Goal: Transaction & Acquisition: Book appointment/travel/reservation

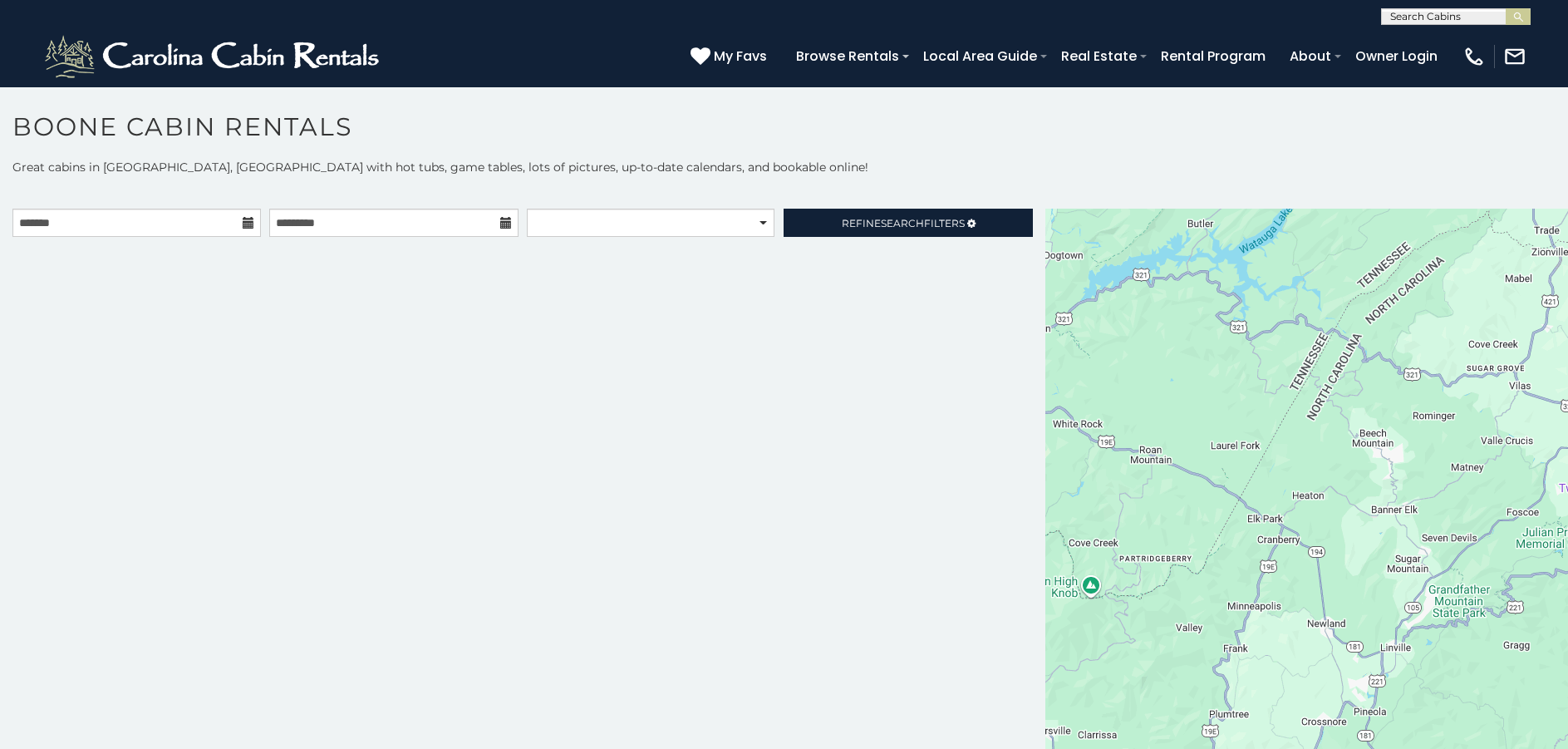
click at [247, 225] on icon at bounding box center [248, 223] width 12 height 12
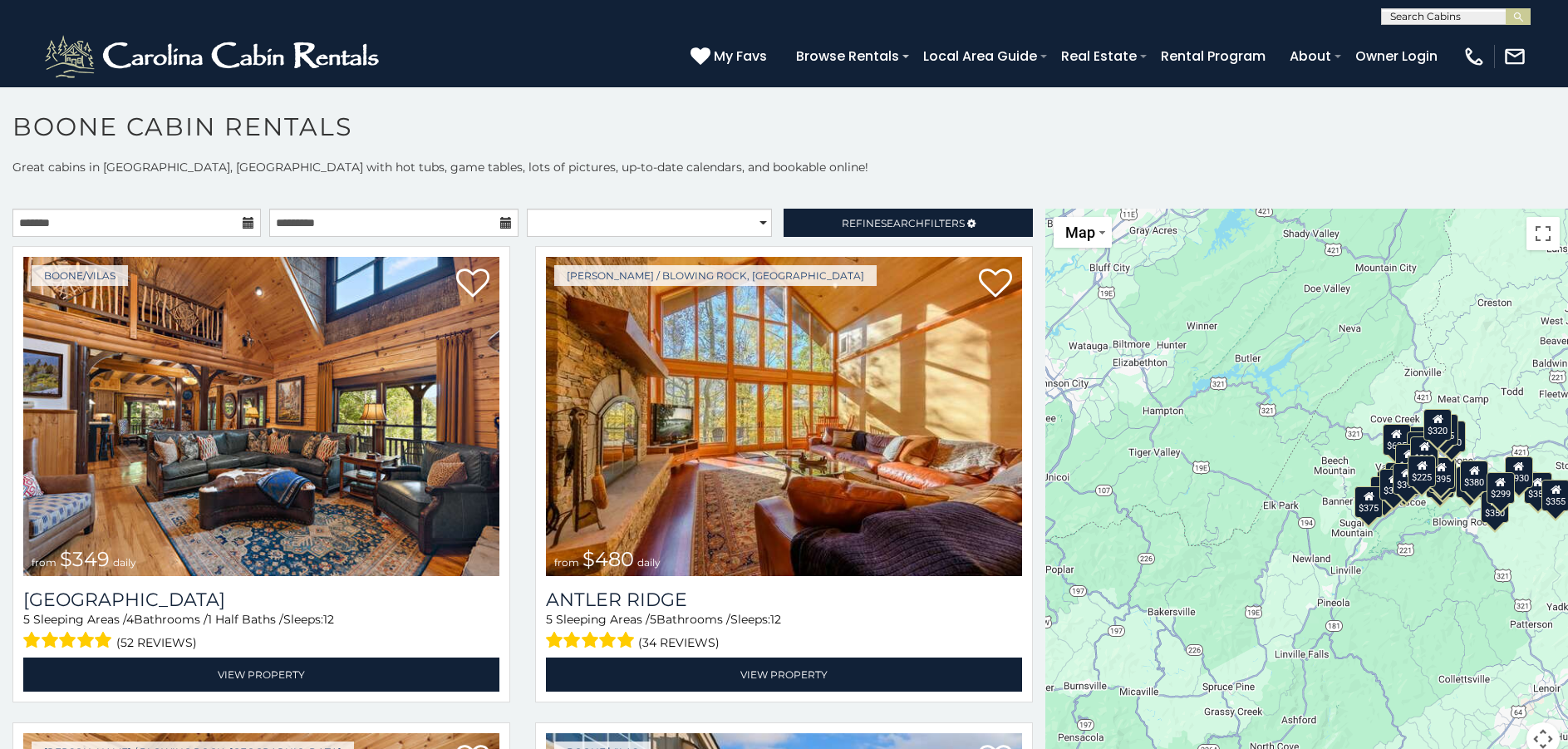
click at [244, 227] on icon at bounding box center [248, 223] width 12 height 12
click at [93, 218] on input "text" at bounding box center [136, 223] width 248 height 28
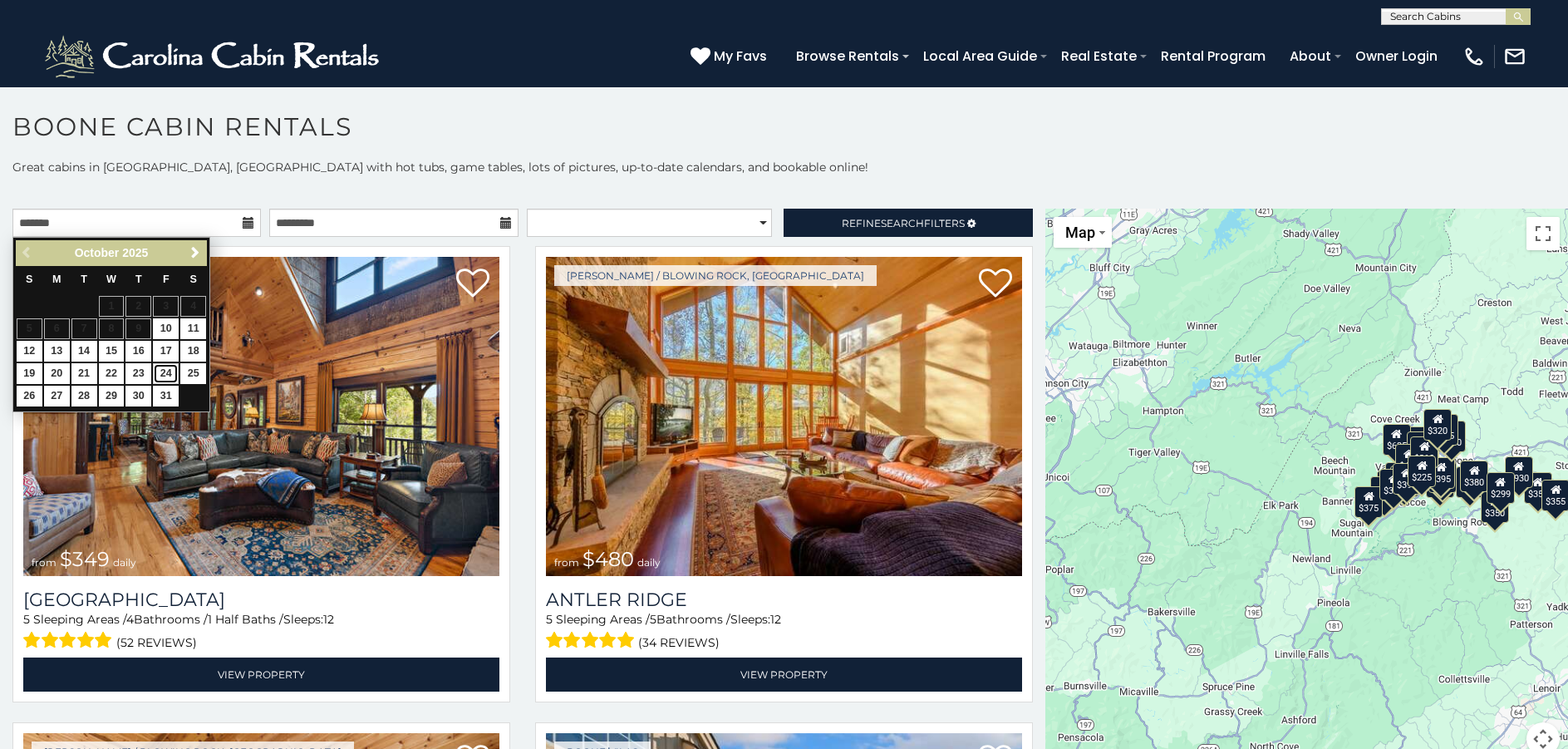
click at [174, 373] on link "24" at bounding box center [166, 373] width 26 height 20
type input "**********"
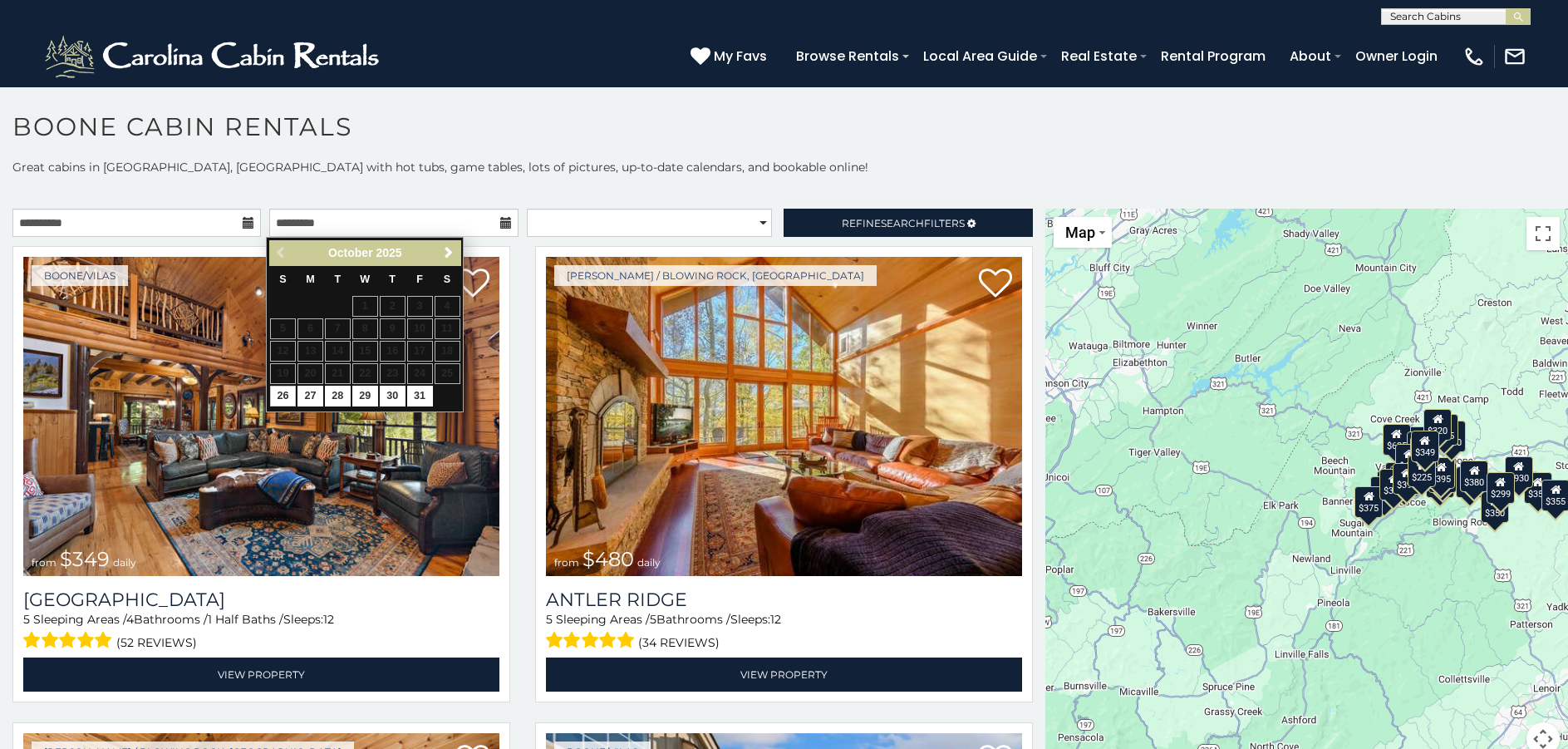
click at [266, 399] on div "Previous Next [DATE] S M T W T F S 1 2 3 4 5 6 7 8 9 10 11 12 13 14 15 16 17 18…" at bounding box center [365, 324] width 198 height 175
click at [278, 400] on link "26" at bounding box center [282, 395] width 26 height 20
type input "**********"
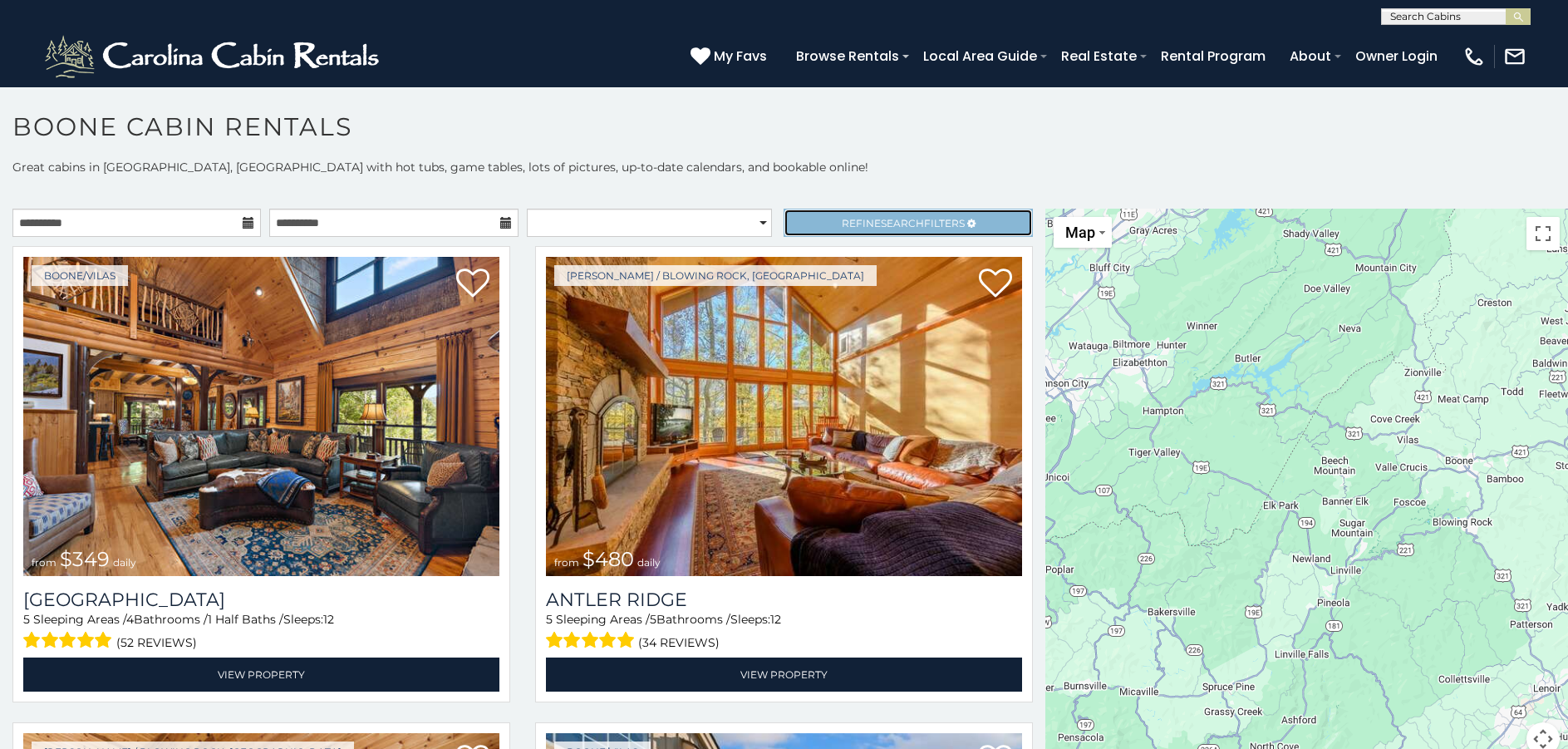
click at [842, 222] on span "Refine Search Filters" at bounding box center [903, 224] width 123 height 12
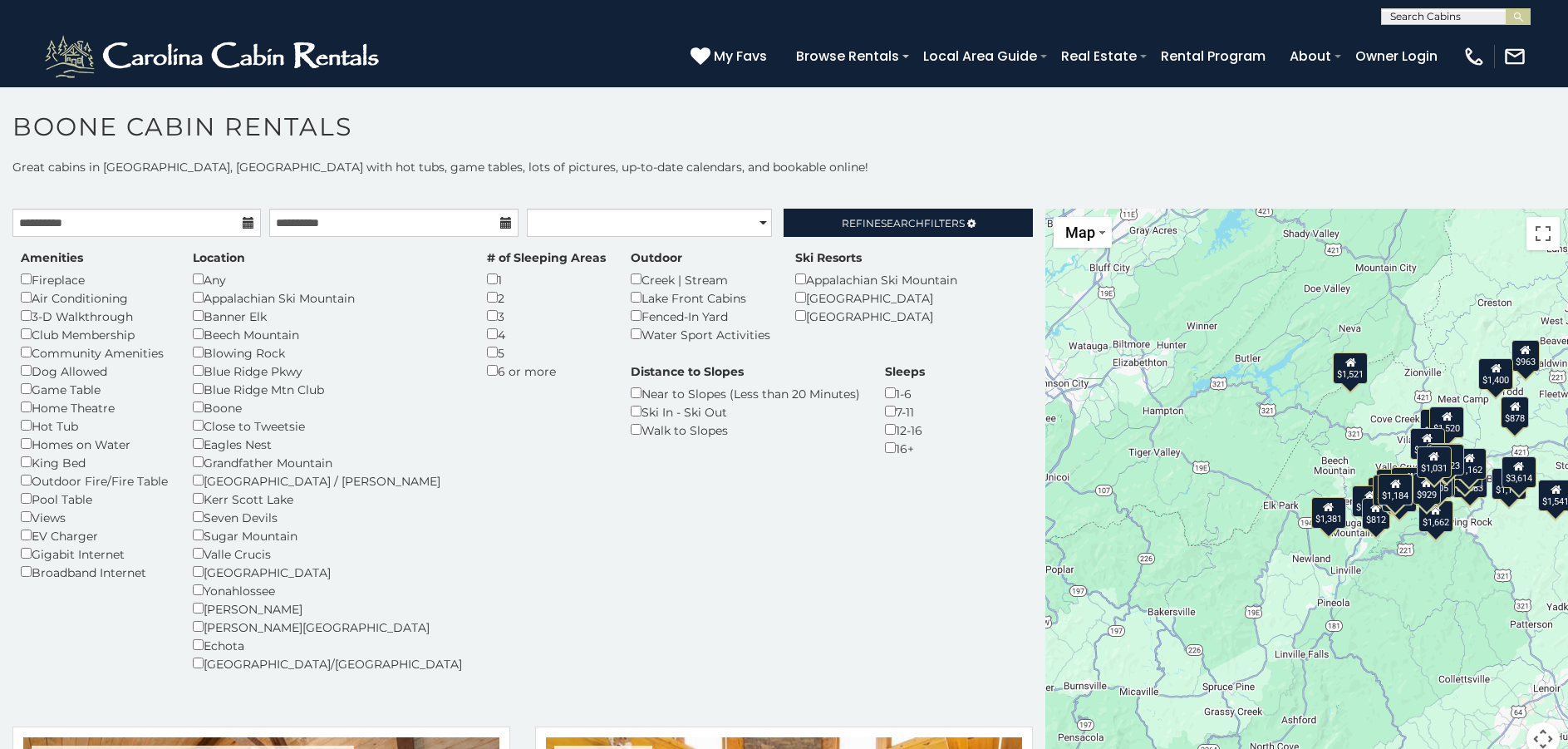
click at [201, 486] on div "[GEOGRAPHIC_DATA] / [PERSON_NAME]" at bounding box center [327, 480] width 269 height 19
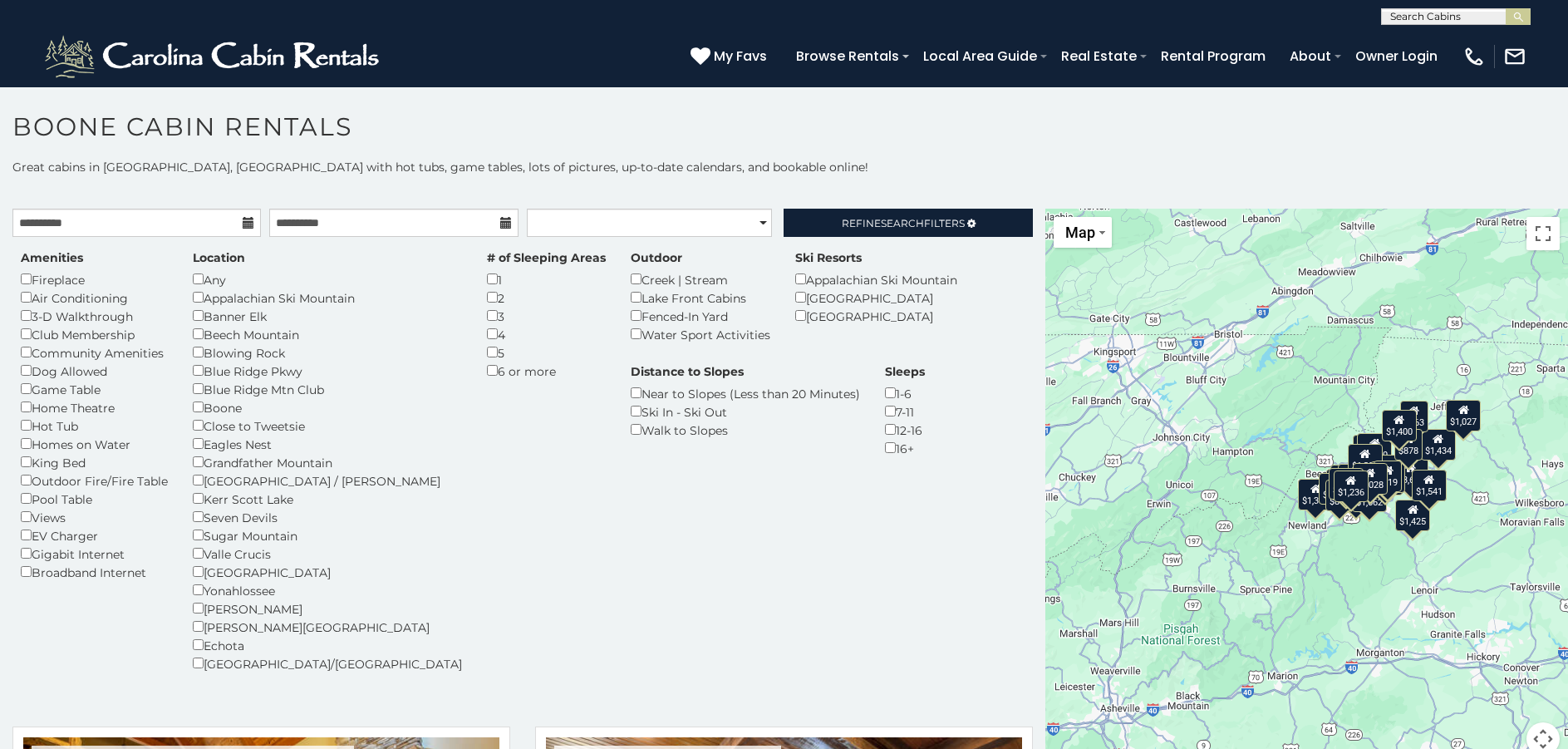
click at [207, 375] on div "Blue Ridge Pkwy" at bounding box center [327, 370] width 269 height 19
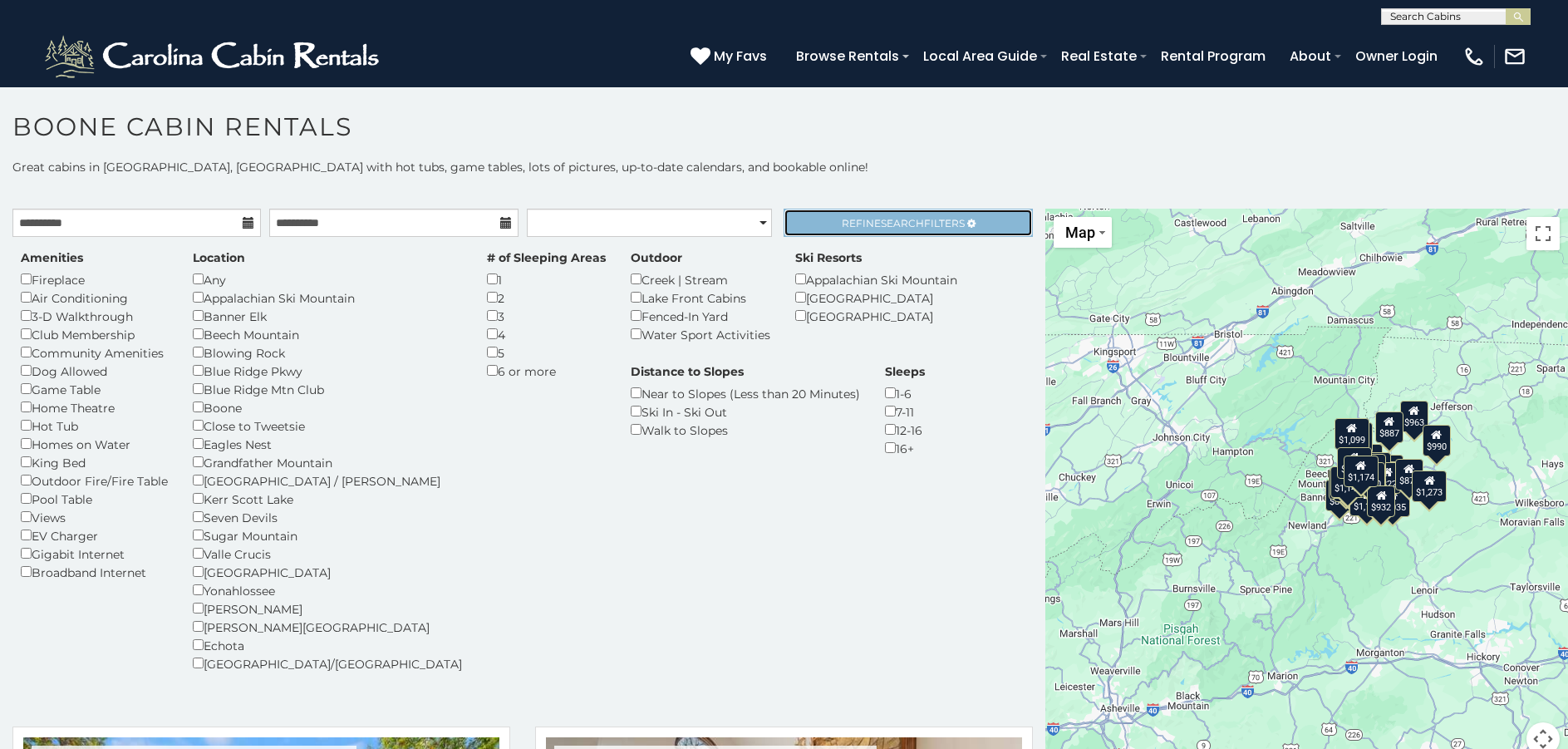
click at [927, 234] on link "Refine Search Filters" at bounding box center [907, 223] width 248 height 28
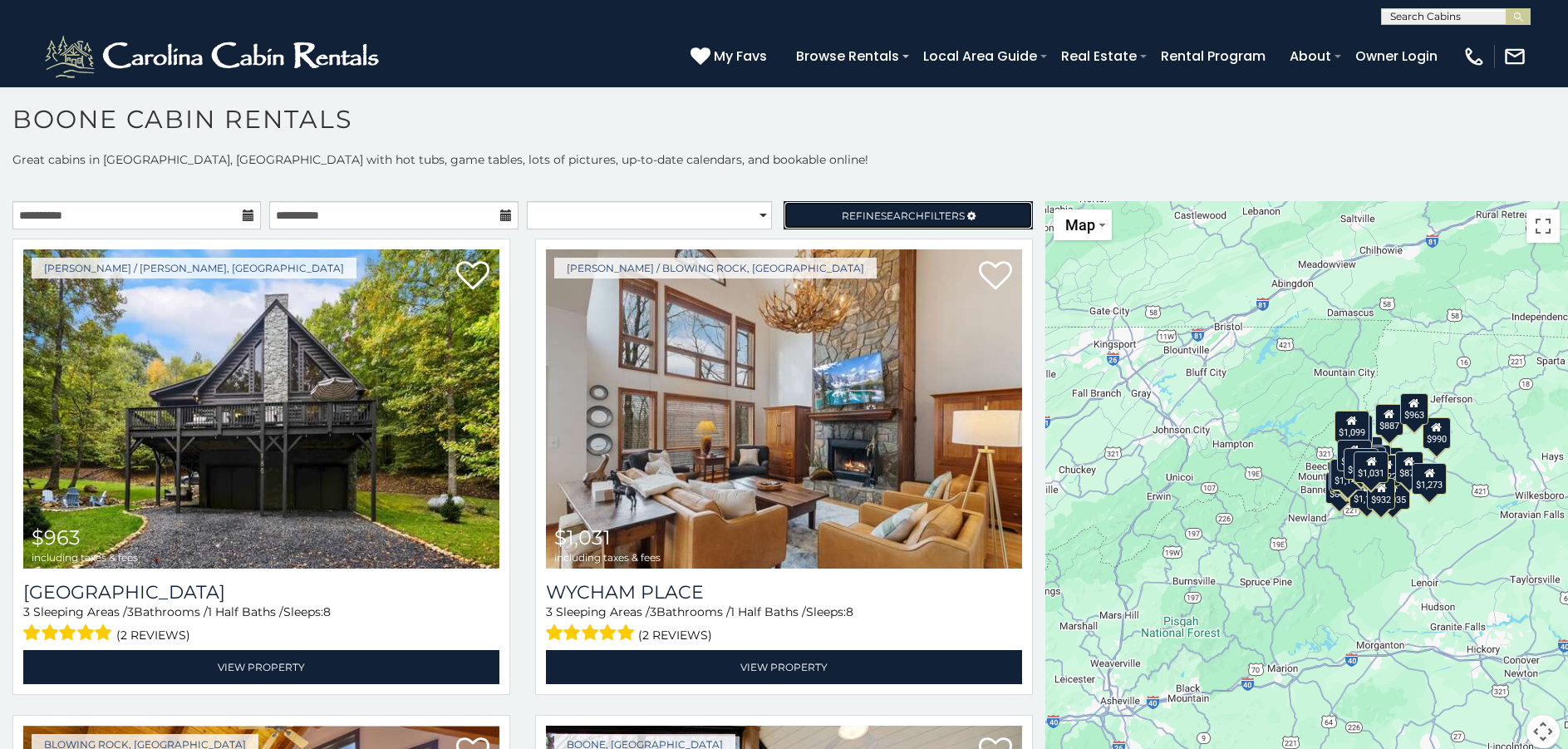
scroll to position [9, 0]
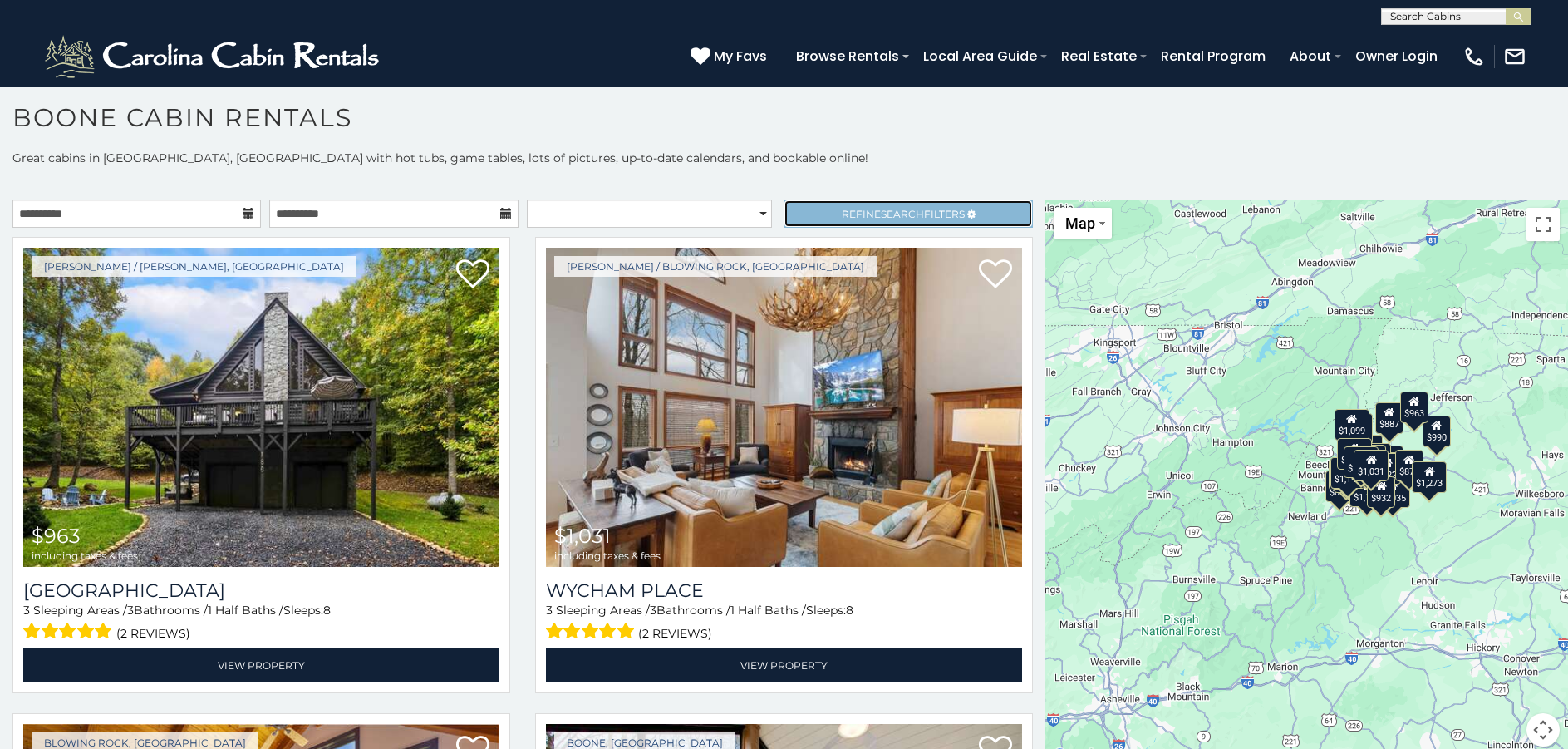
click at [881, 214] on span "Search" at bounding box center [902, 214] width 44 height 12
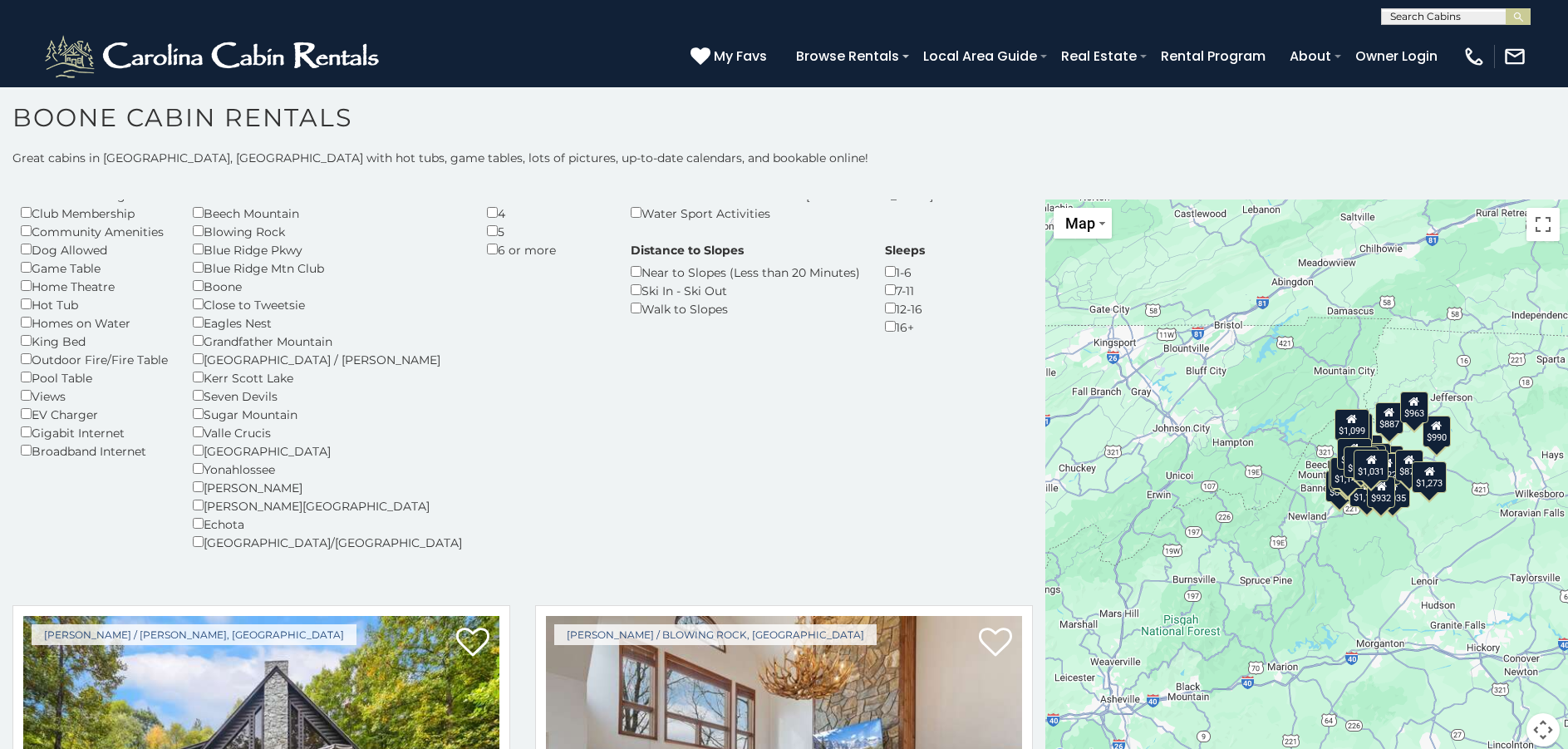
scroll to position [83, 0]
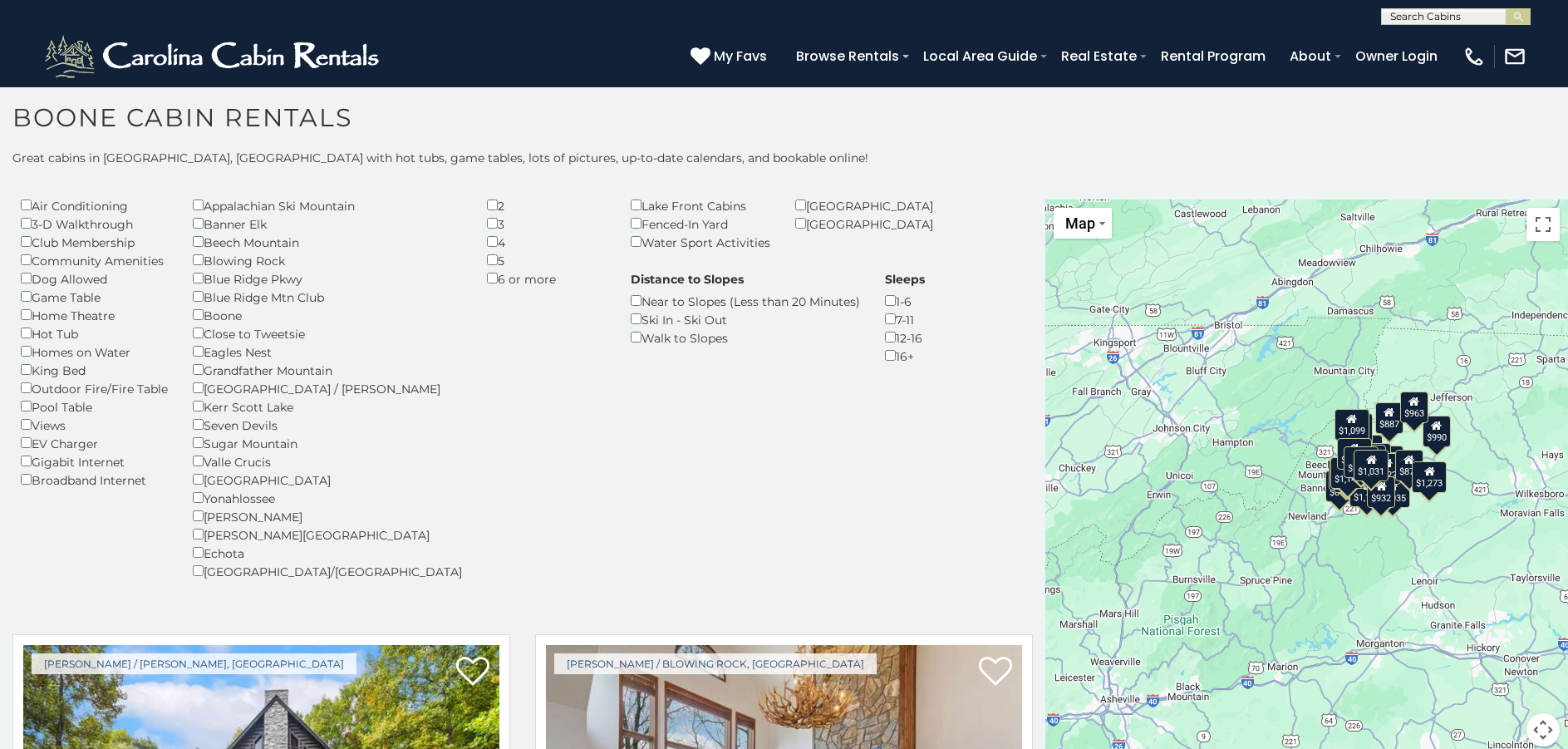
click at [934, 132] on h1 "Boone Cabin Rentals" at bounding box center [784, 126] width 1568 height 47
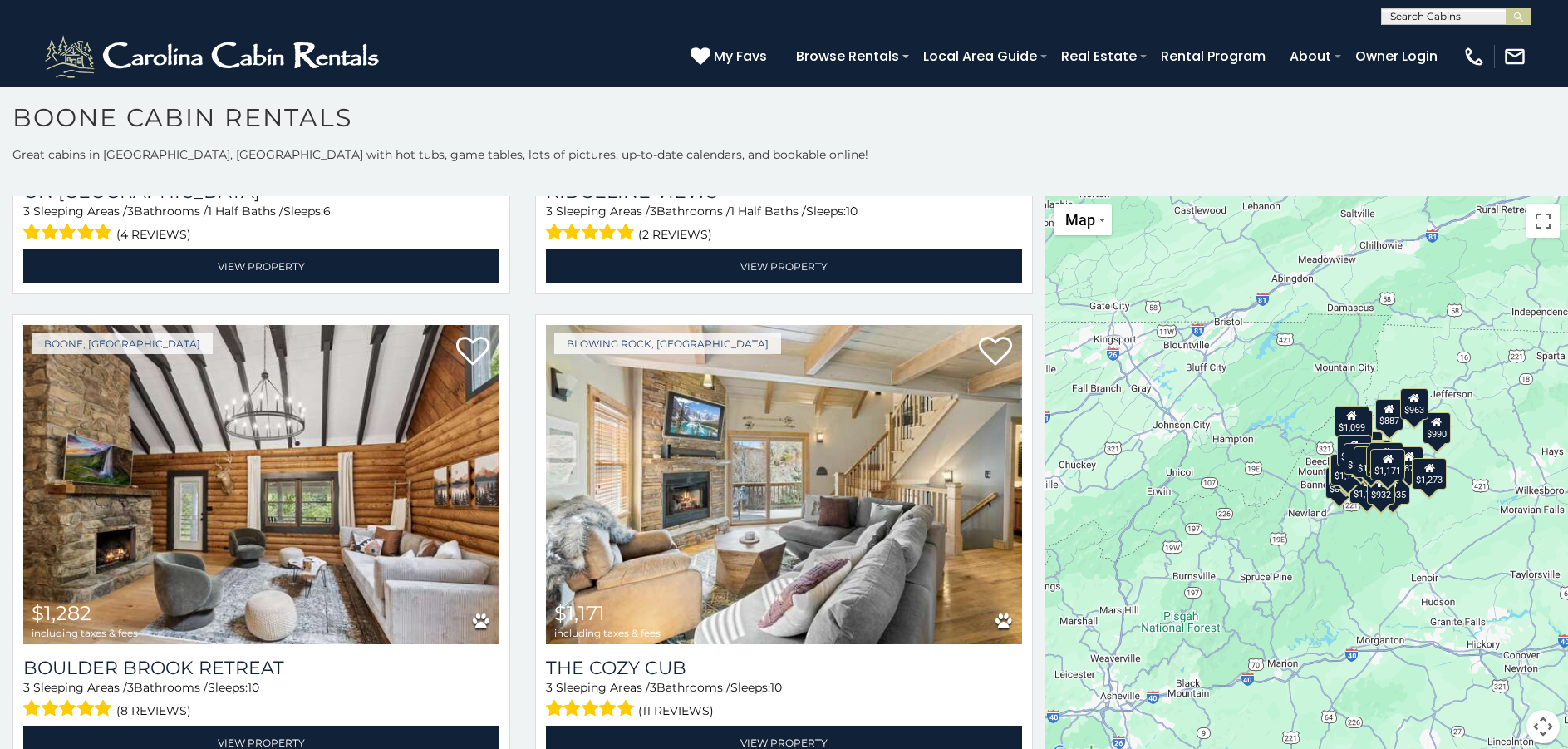
scroll to position [0, 0]
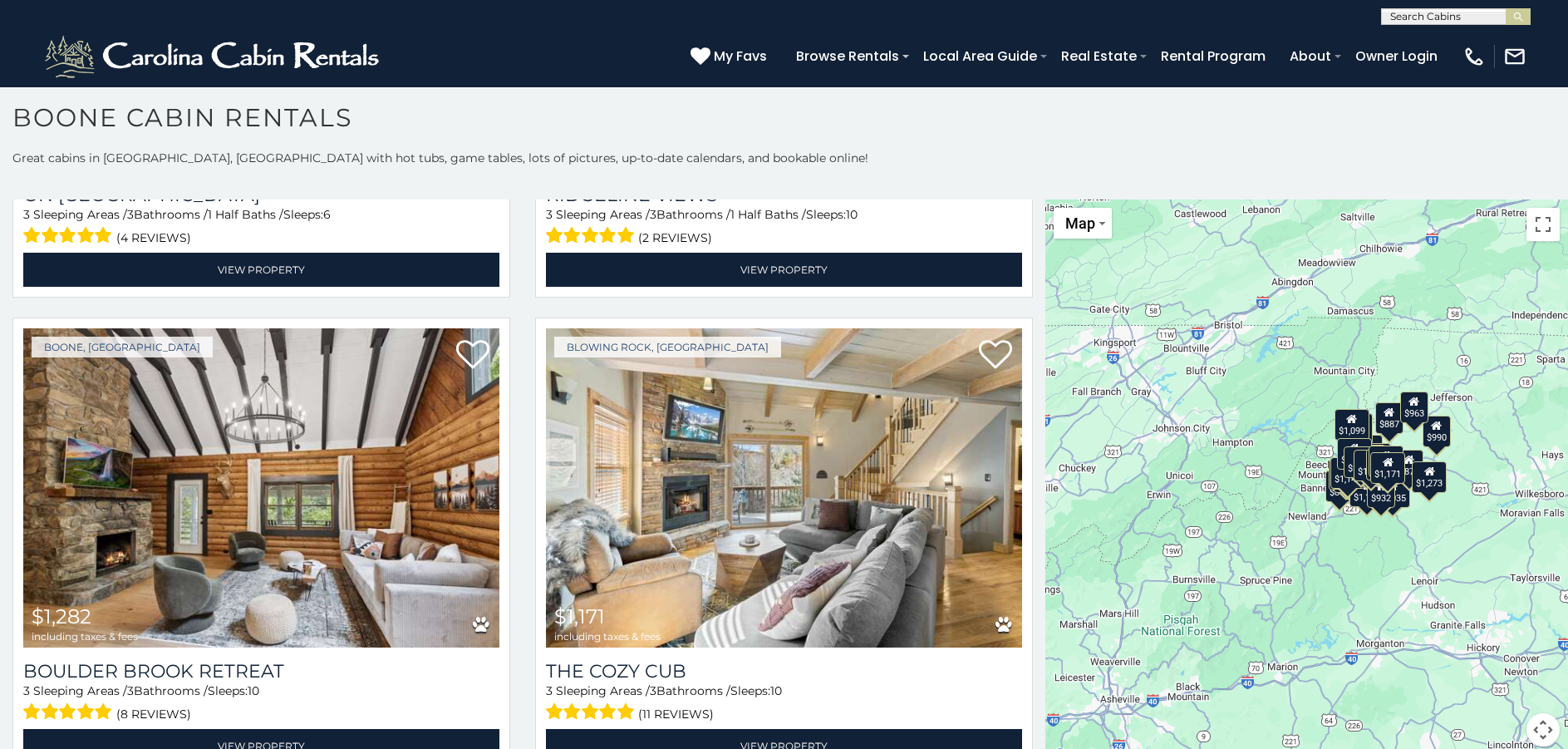
click at [1544, 737] on button "Map camera controls" at bounding box center [1542, 729] width 33 height 33
click at [1489, 643] on button "Zoom in" at bounding box center [1500, 646] width 33 height 33
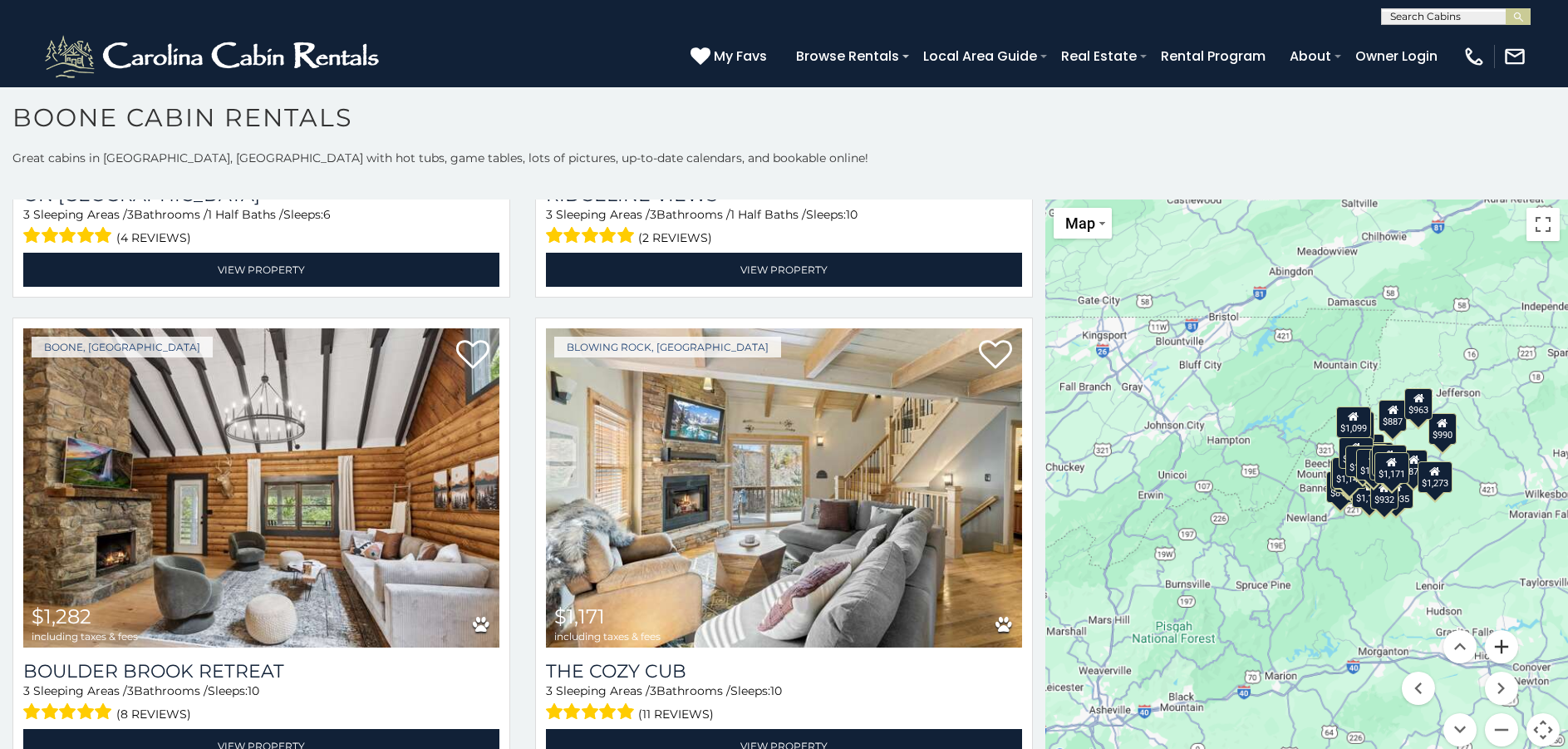
click at [1489, 643] on button "Zoom in" at bounding box center [1500, 646] width 33 height 33
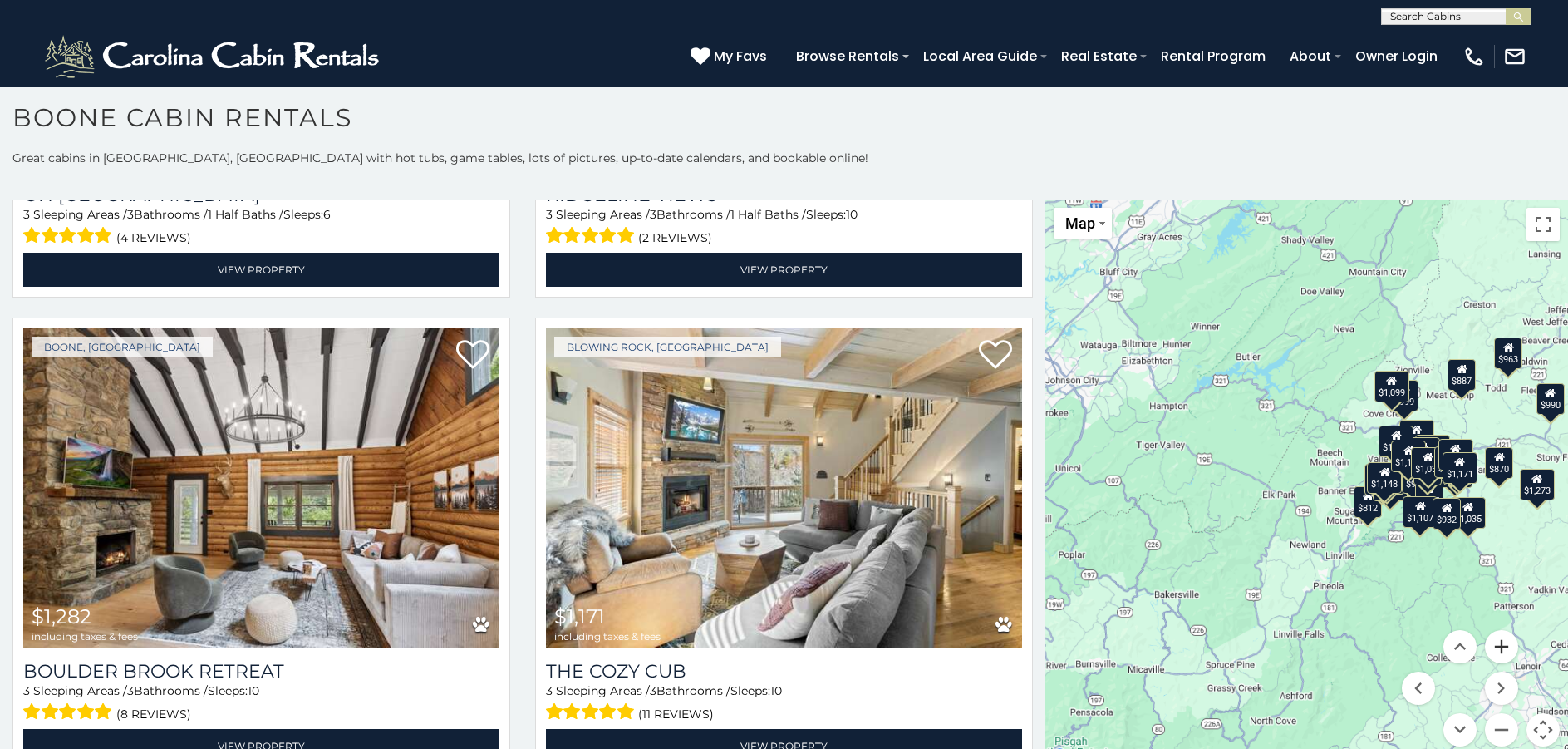
click at [1489, 643] on button "Zoom in" at bounding box center [1500, 646] width 33 height 33
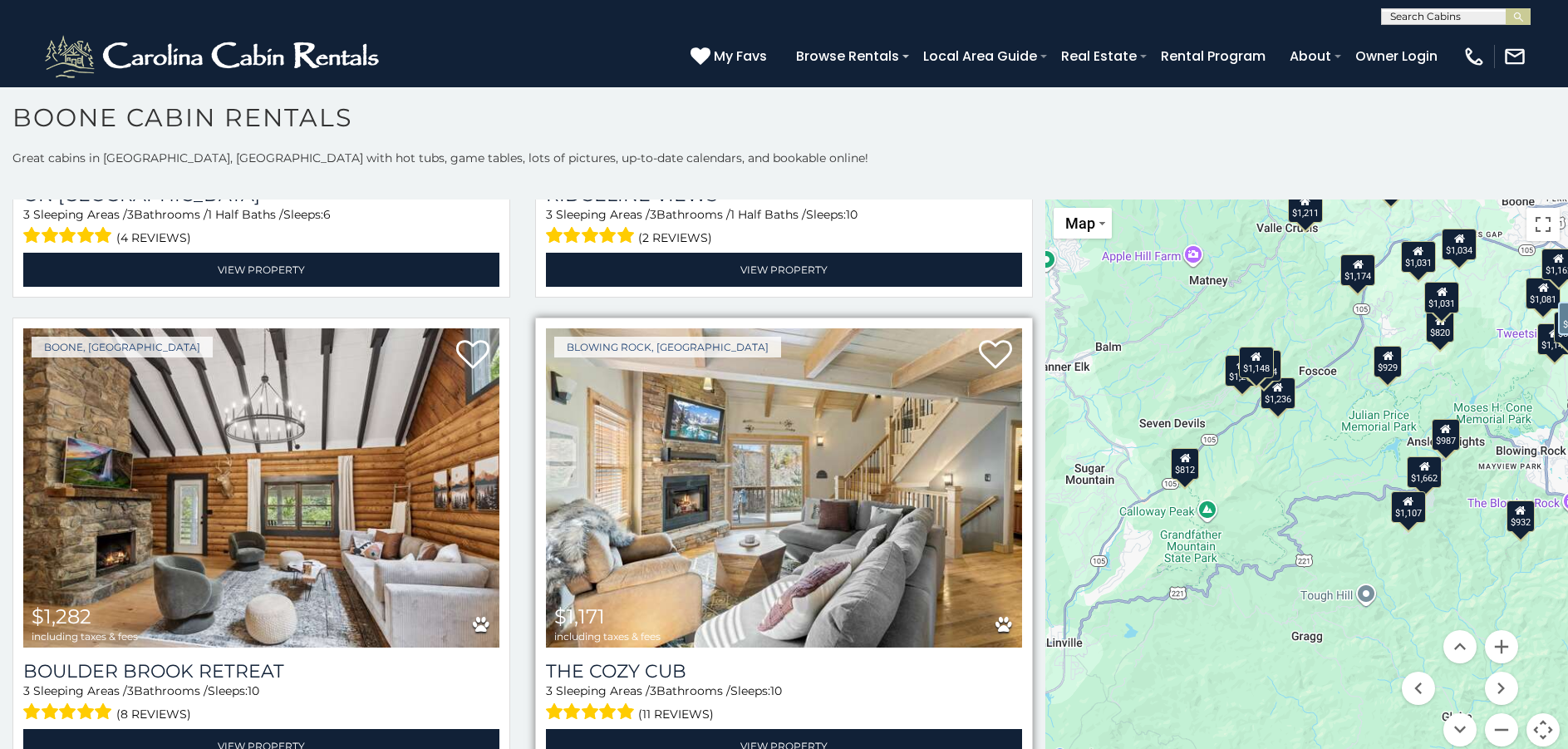
drag, startPoint x: 1306, startPoint y: 536, endPoint x: 918, endPoint y: 384, distance: 416.7
click at [918, 199] on main "**********" at bounding box center [784, 199] width 1568 height 0
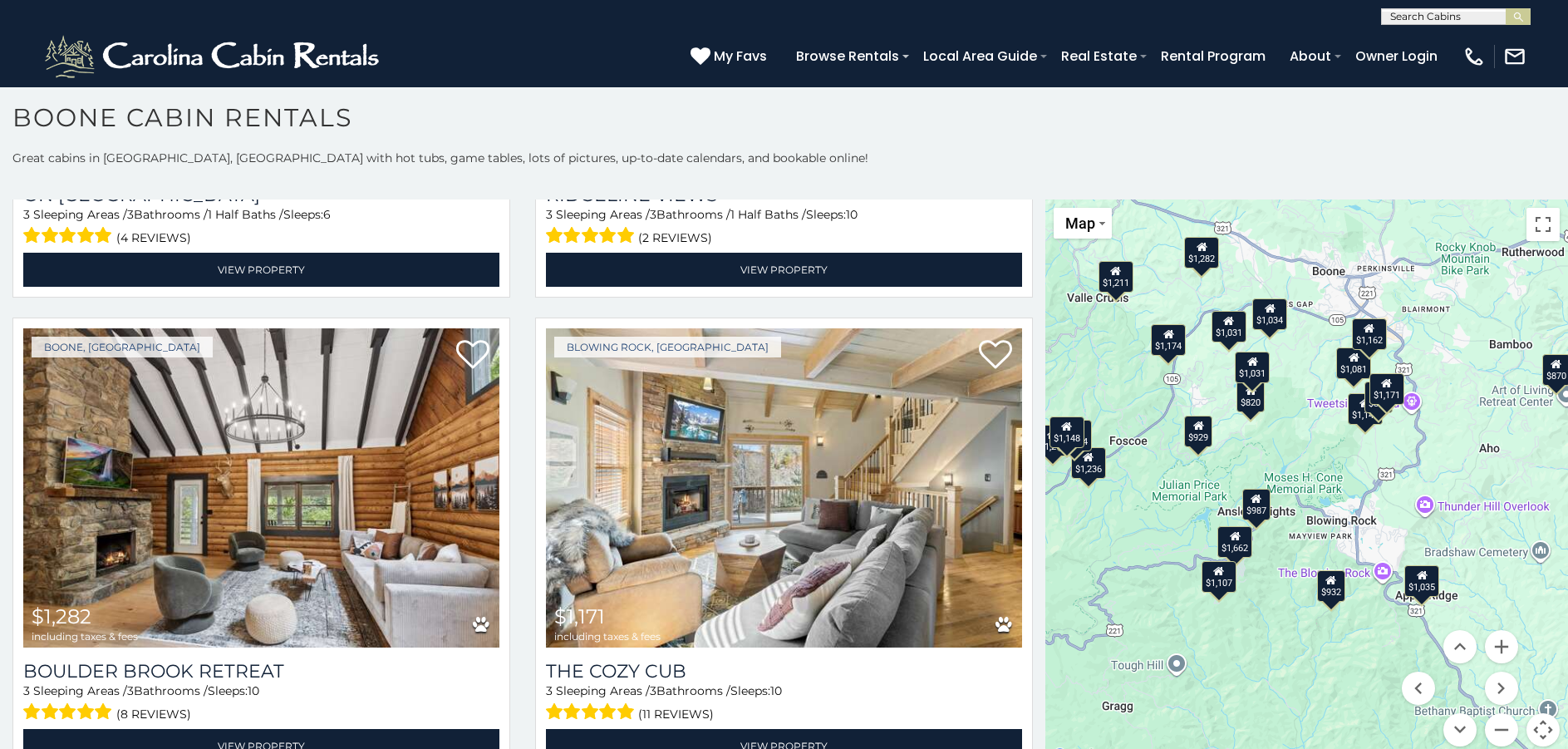
drag, startPoint x: 1330, startPoint y: 420, endPoint x: 1141, endPoint y: 492, distance: 202.2
click at [1141, 492] on div "$963 $1,031 $1,662 $1,081 $1,140 $1,162 $1,282 $1,171 $812 $1,241 $1,236 $887 $…" at bounding box center [1306, 483] width 523 height 566
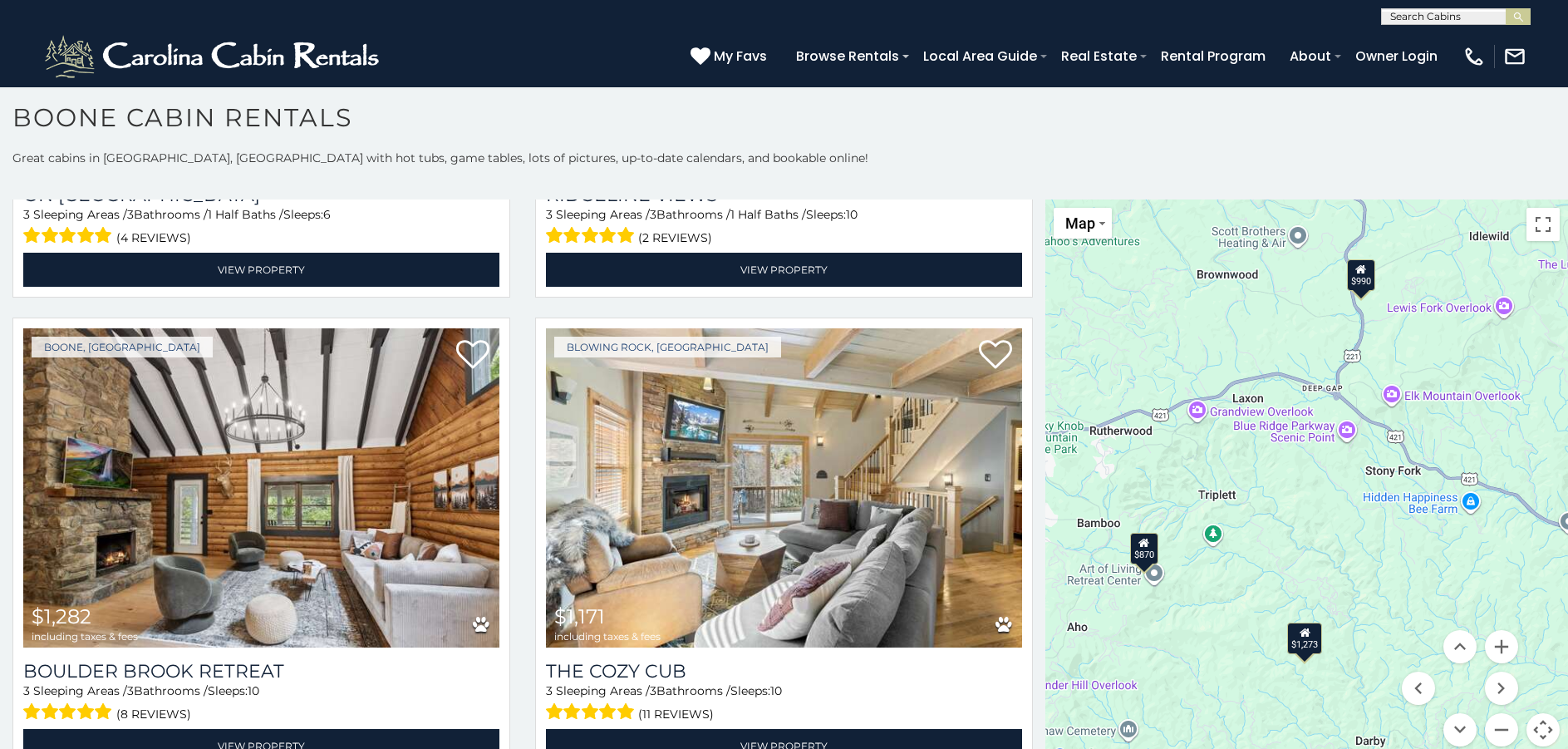
drag, startPoint x: 1403, startPoint y: 493, endPoint x: 1055, endPoint y: 642, distance: 378.6
click at [1055, 642] on div "$963 $1,031 $1,662 $1,081 $1,140 $1,162 $1,282 $1,171 $812 $1,241 $1,236 $887 $…" at bounding box center [1306, 483] width 523 height 566
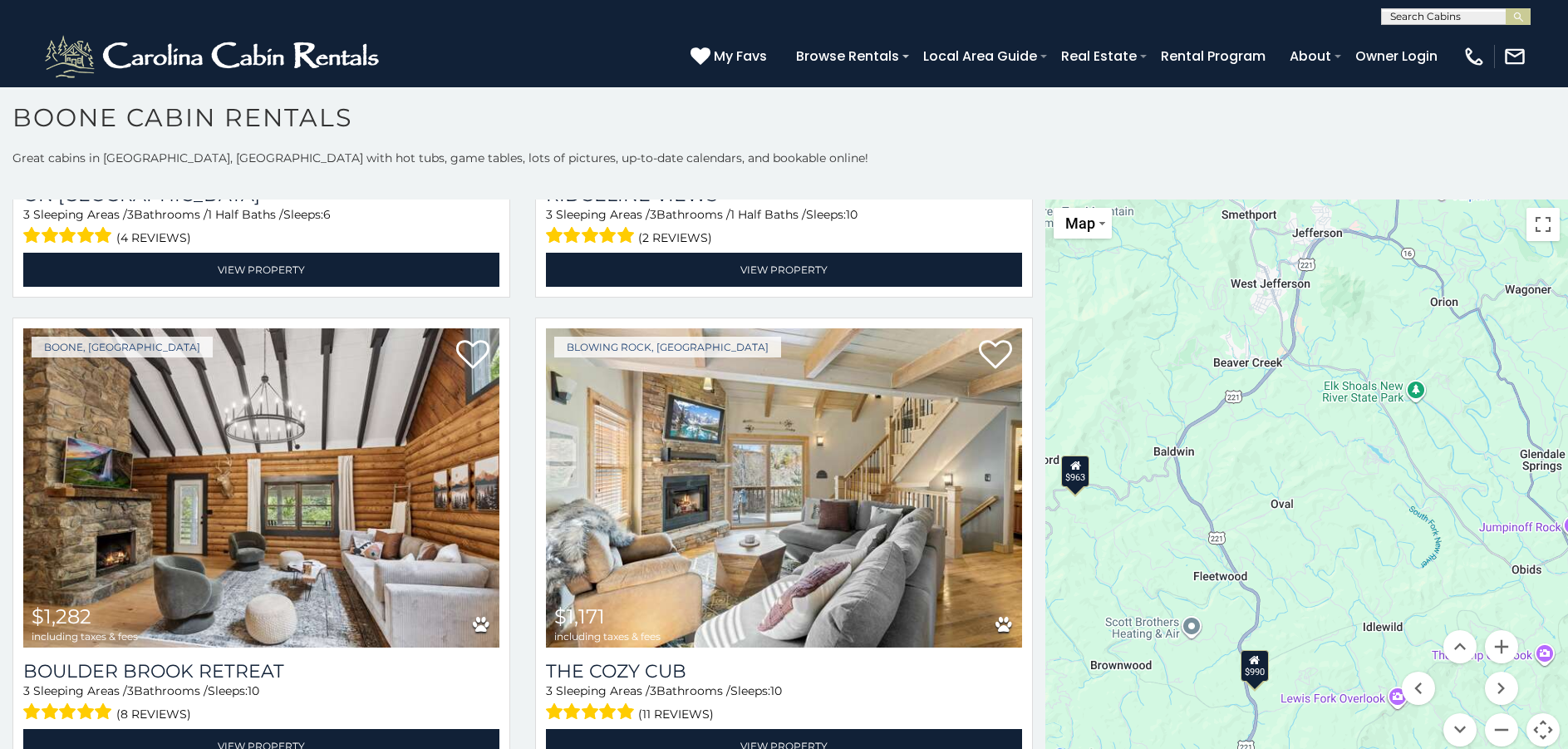
drag, startPoint x: 1468, startPoint y: 406, endPoint x: 1363, endPoint y: 795, distance: 402.9
click at [1363, 748] on html "**********" at bounding box center [784, 370] width 1568 height 758
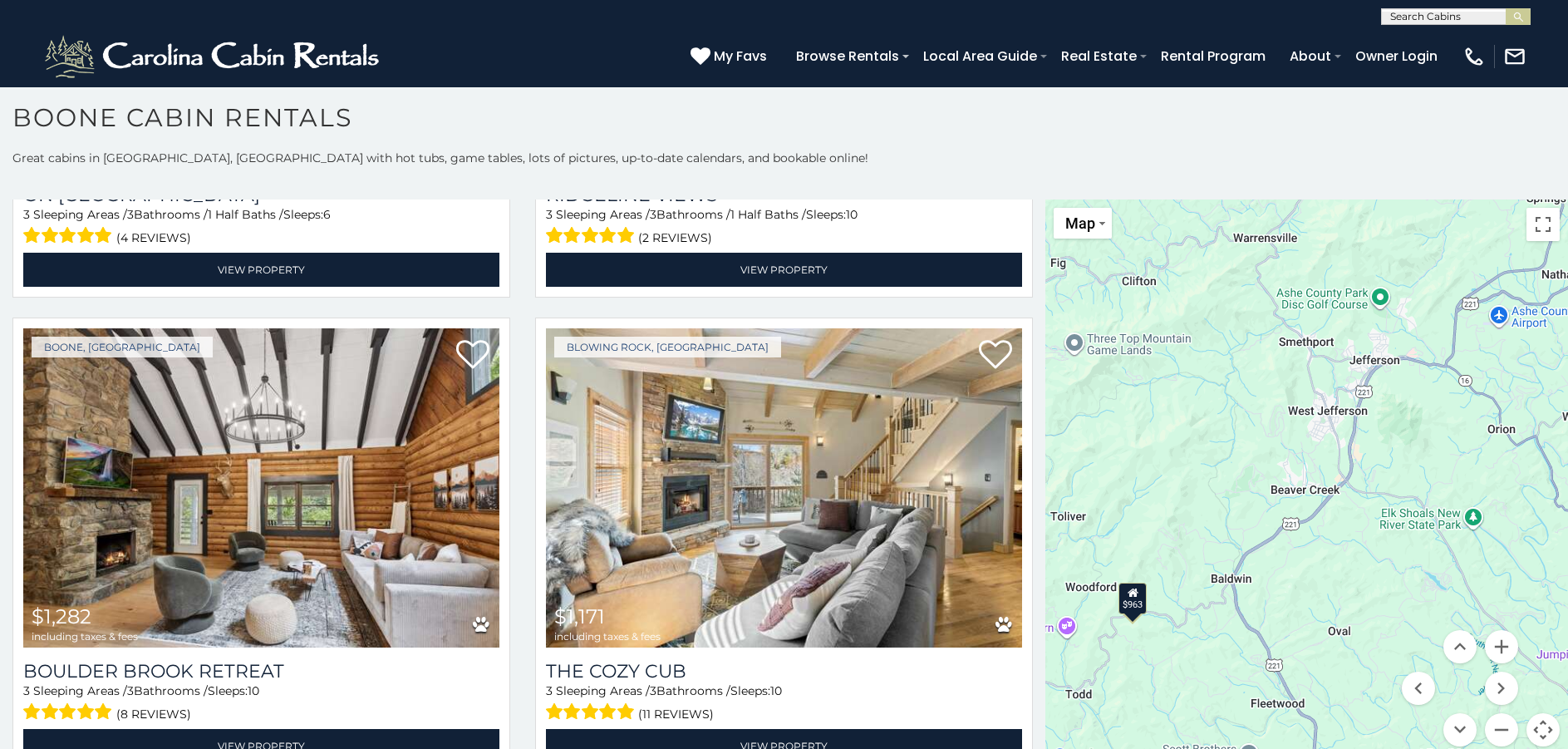
drag, startPoint x: 1296, startPoint y: 515, endPoint x: 1352, endPoint y: 648, distance: 144.3
click at [1352, 648] on div "$963 $1,031 $1,662 $1,081 $1,140 $1,162 $1,282 $1,171 $812 $1,241 $1,236 $887 $…" at bounding box center [1306, 483] width 523 height 566
